Goal: Find specific page/section: Find specific page/section

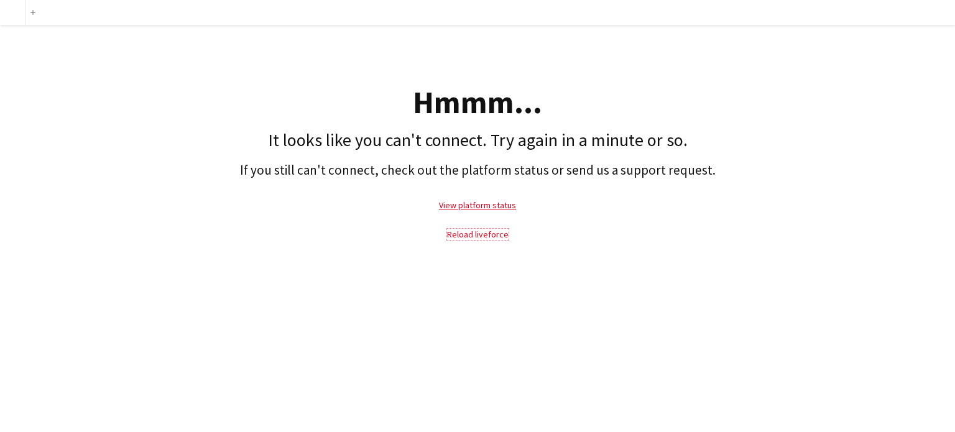
click at [497, 235] on link "Reload liveforce" at bounding box center [478, 234] width 62 height 11
click at [466, 234] on link "Reload liveforce" at bounding box center [478, 234] width 62 height 11
click at [854, 132] on h1 "It looks like you can't connect. Try again in a minute or so." at bounding box center [477, 140] width 942 height 21
click at [486, 236] on link "Reload liveforce" at bounding box center [478, 234] width 62 height 11
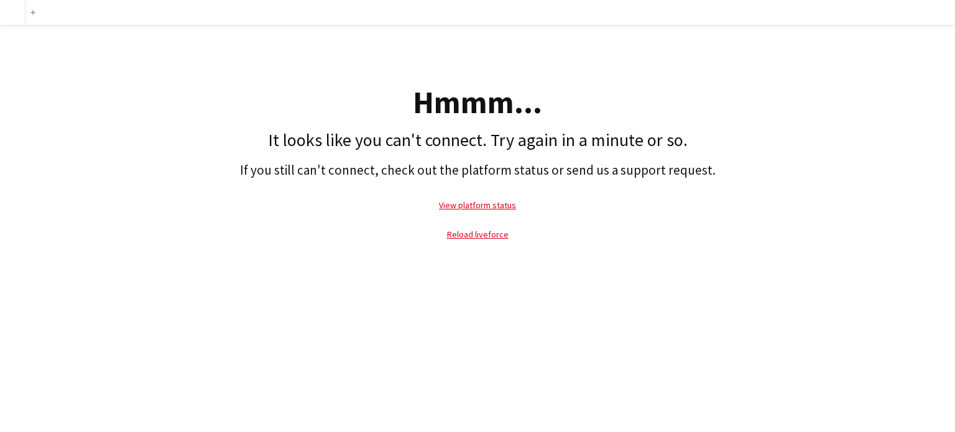
click at [772, 173] on h2 "If you still can't connect, check out the platform status or send us a support …" at bounding box center [477, 170] width 942 height 16
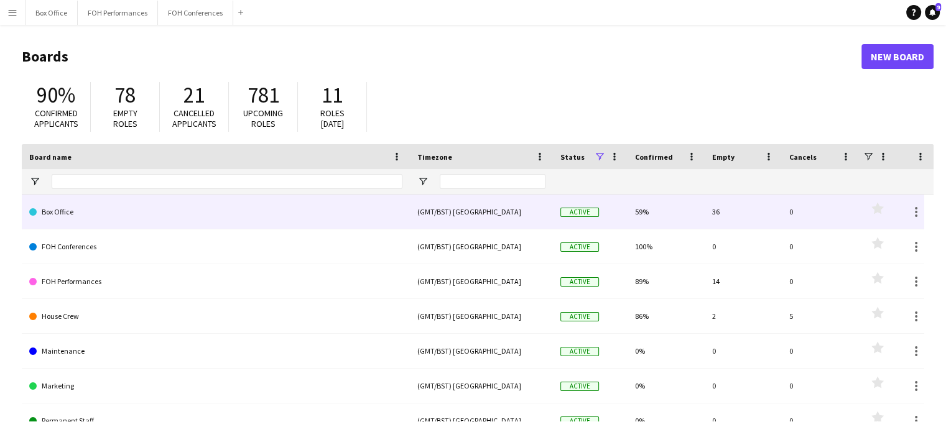
click at [77, 208] on link "Box Office" at bounding box center [215, 212] width 373 height 35
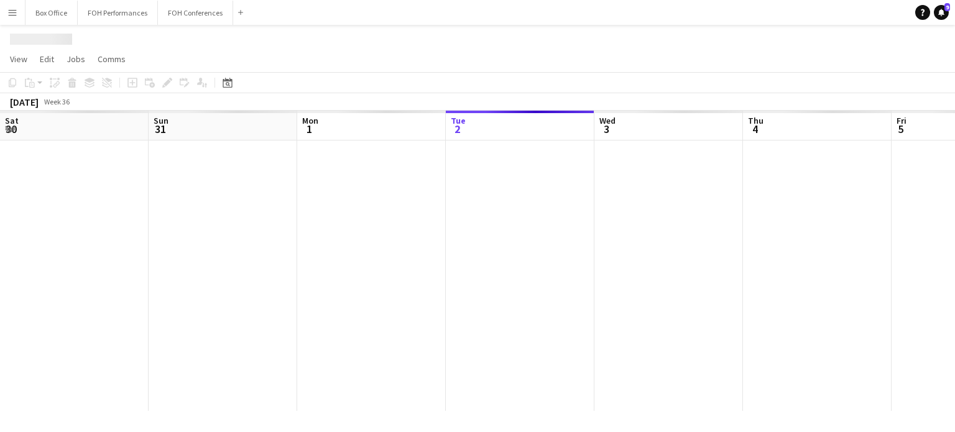
scroll to position [0, 297]
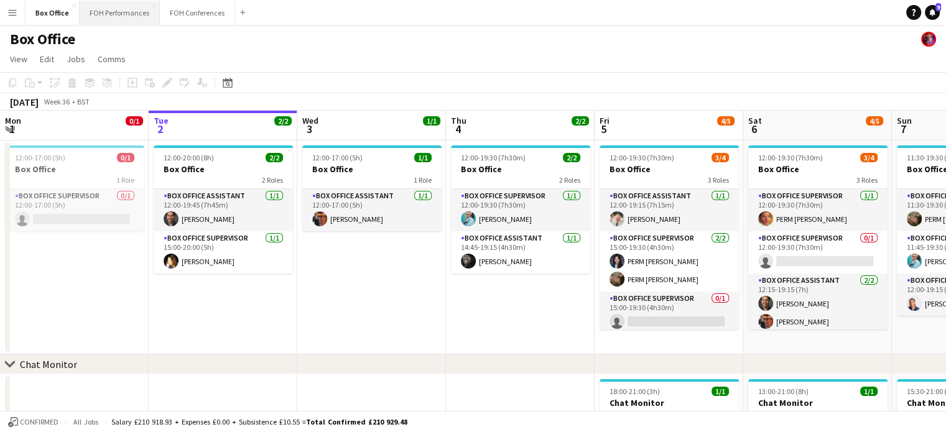
click at [124, 15] on button "FOH Performances Close" at bounding box center [120, 13] width 80 height 24
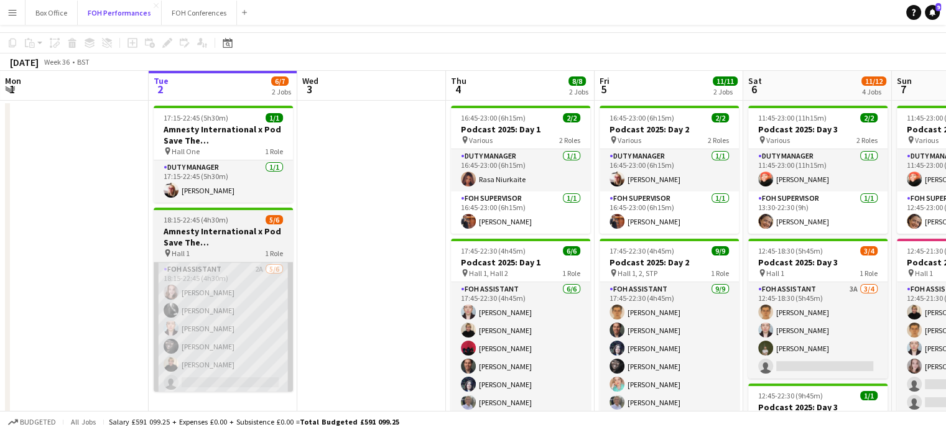
scroll to position [62, 0]
